Goal: Transaction & Acquisition: Subscribe to service/newsletter

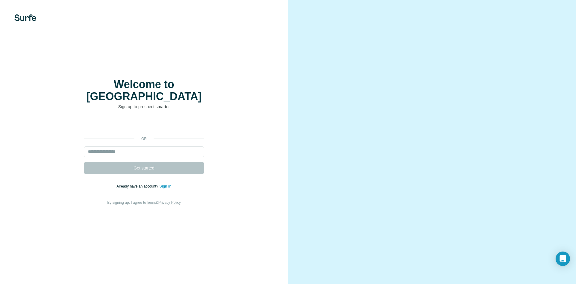
type input "**********"
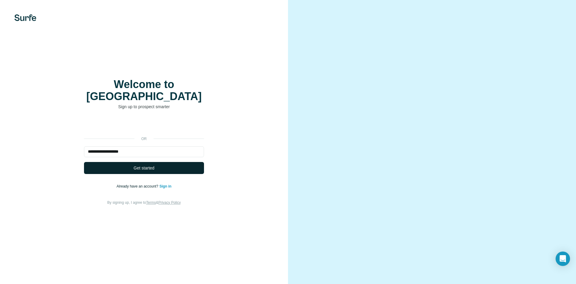
click at [148, 165] on span "Get started" at bounding box center [144, 168] width 21 height 6
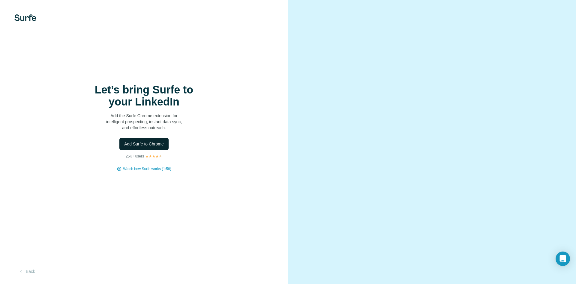
click at [142, 145] on span "Add Surfe to Chrome" at bounding box center [144, 144] width 40 height 6
click at [135, 144] on span "Add Surfe to Chrome" at bounding box center [144, 144] width 40 height 6
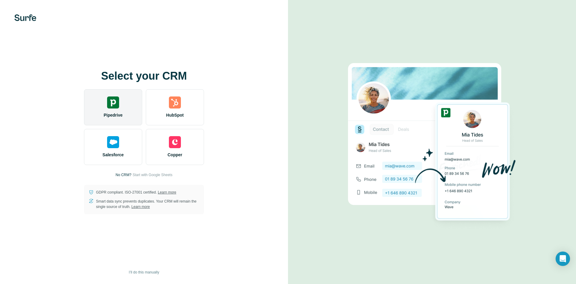
click at [127, 105] on div "Pipedrive" at bounding box center [113, 107] width 58 height 36
click at [116, 106] on img at bounding box center [113, 102] width 12 height 12
click at [113, 107] on img at bounding box center [113, 102] width 12 height 12
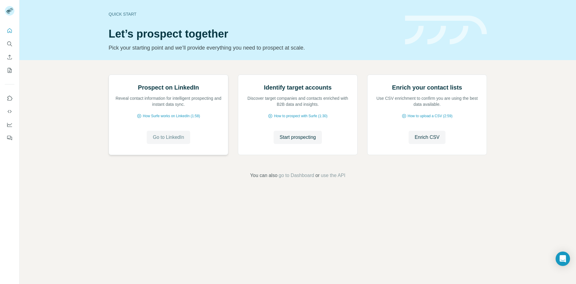
click at [171, 141] on span "Go to LinkedIn" at bounding box center [168, 137] width 31 height 7
click at [298, 141] on span "Start prospecting" at bounding box center [298, 137] width 36 height 7
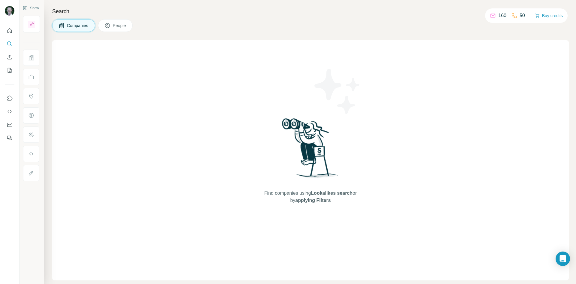
click at [72, 26] on span "Companies" at bounding box center [78, 26] width 22 height 6
click at [82, 27] on span "Companies" at bounding box center [78, 26] width 22 height 6
click at [127, 25] on span "People" at bounding box center [120, 26] width 14 height 6
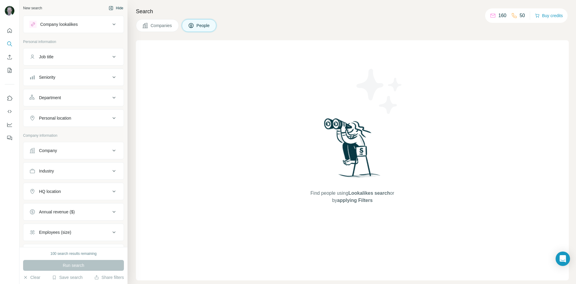
click at [111, 8] on button "Hide" at bounding box center [115, 8] width 23 height 9
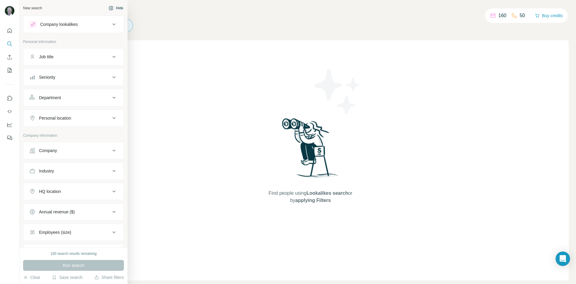
click at [112, 9] on button "Hide" at bounding box center [115, 8] width 23 height 9
